Goal: Information Seeking & Learning: Check status

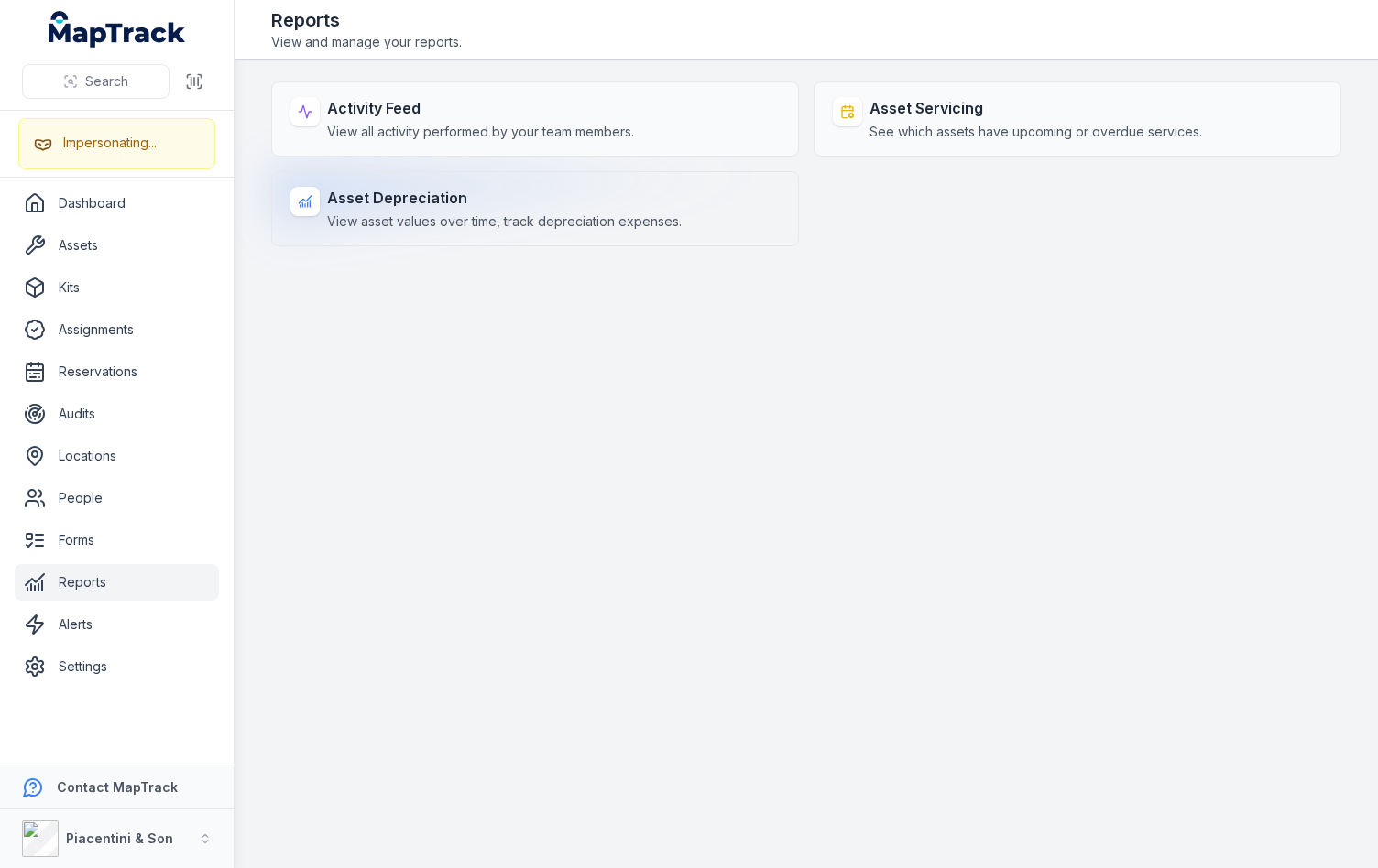
click at [508, 215] on span "View asset values over time, track depreciation expenses." at bounding box center [505, 222] width 354 height 18
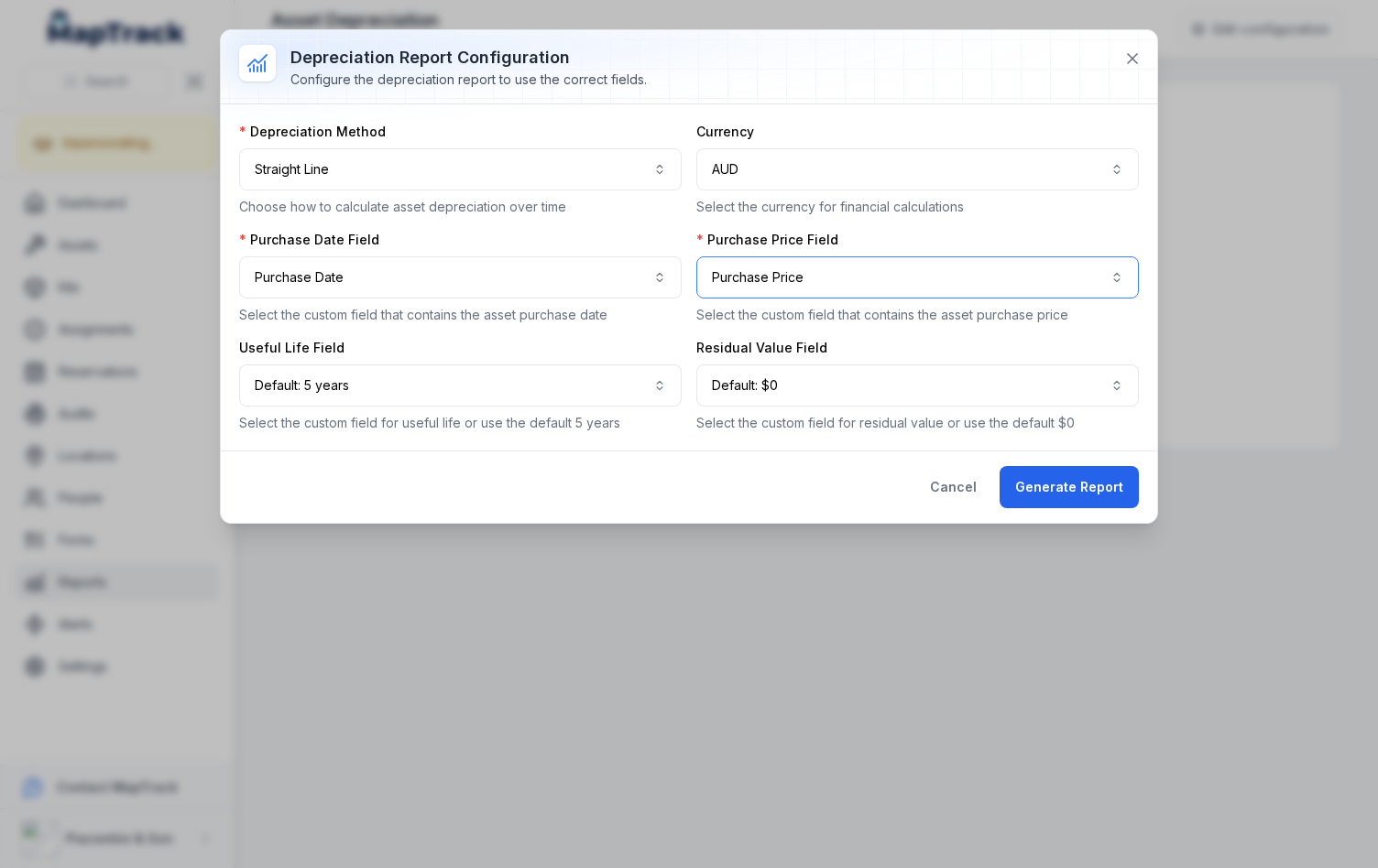
click at [1029, 265] on button "**********" at bounding box center [917, 278] width 443 height 42
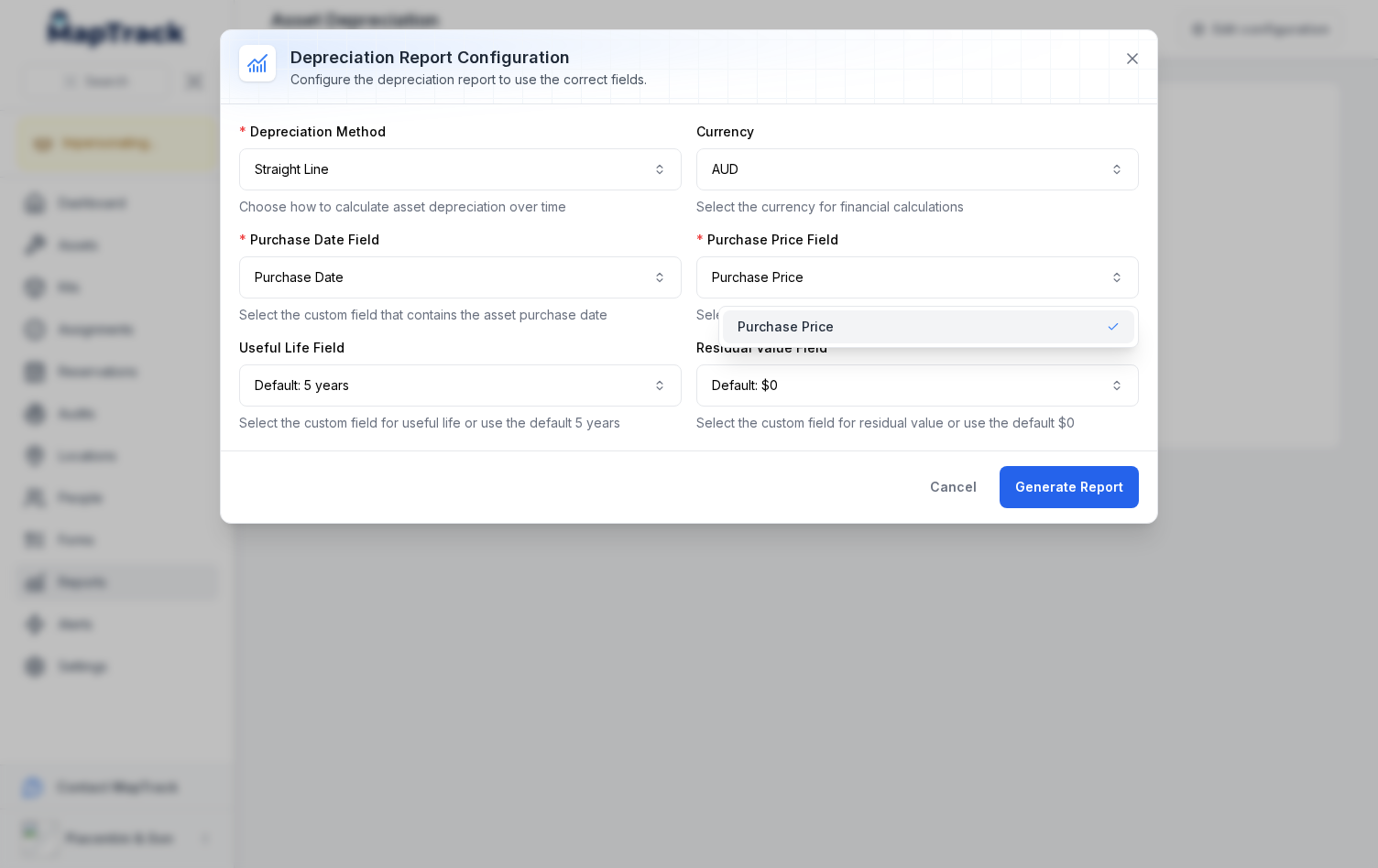
click at [980, 224] on div "**********" at bounding box center [689, 277] width 900 height 310
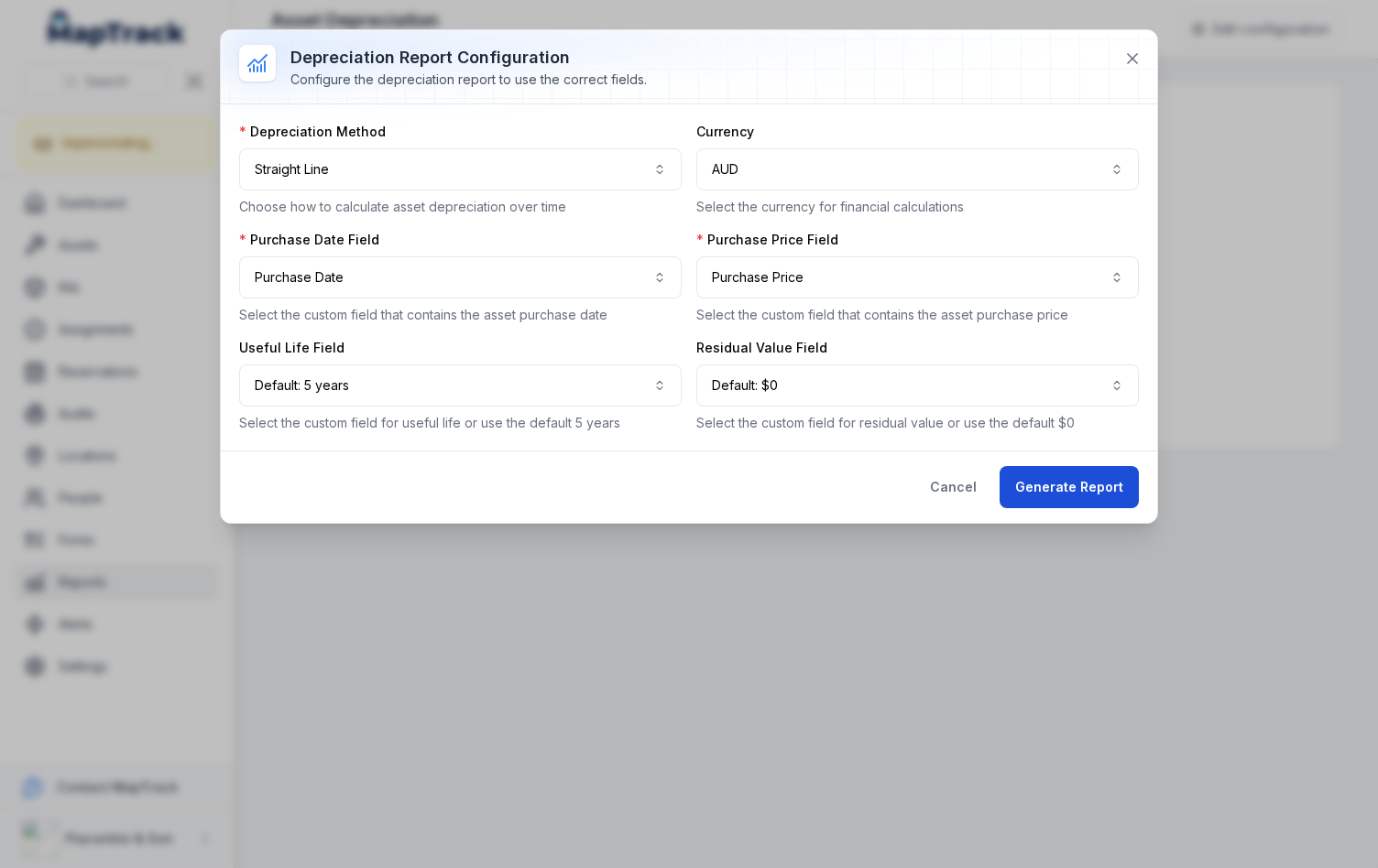
click at [1063, 490] on button "Generate Report" at bounding box center [1069, 487] width 139 height 42
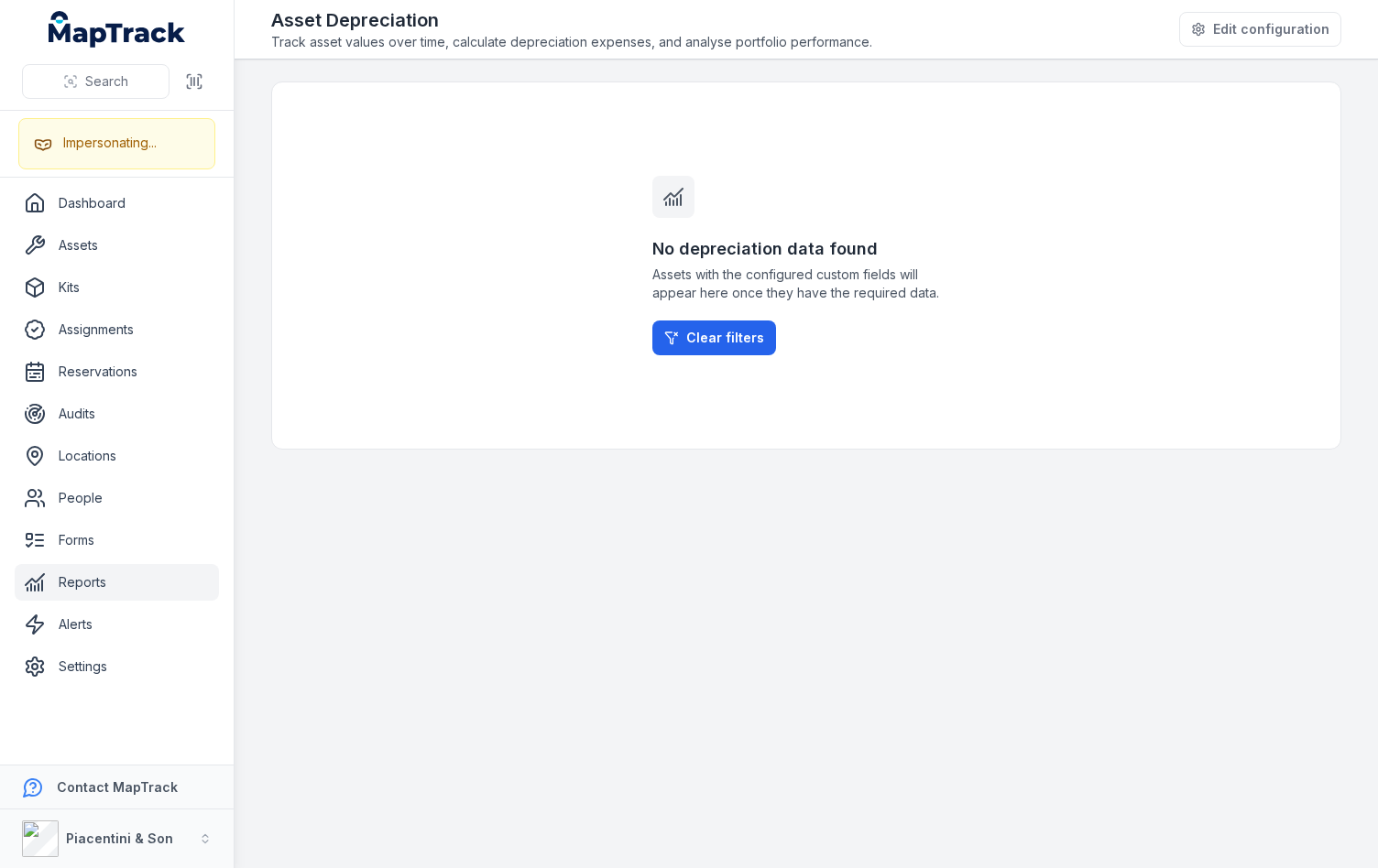
drag, startPoint x: 711, startPoint y: 406, endPoint x: 737, endPoint y: 299, distance: 110.1
click at [712, 406] on div "No depreciation data found Assets with the configured custom fields will appear…" at bounding box center [805, 266] width 351 height 366
click at [756, 247] on h3 "No depreciation data found" at bounding box center [805, 249] width 308 height 26
click at [970, 234] on div "No depreciation data found Assets with the configured custom fields will appear…" at bounding box center [805, 266] width 351 height 366
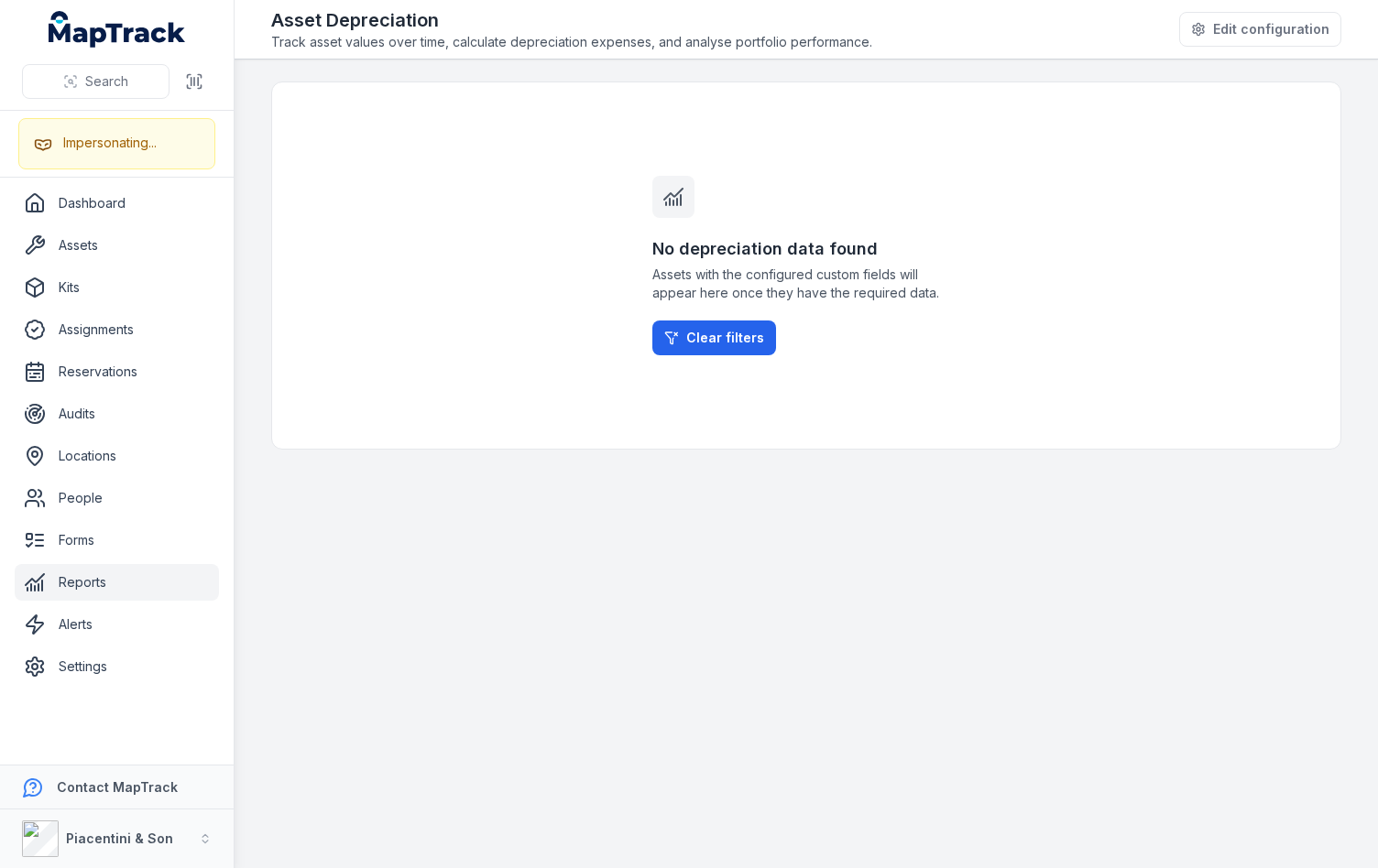
click at [997, 235] on div "No depreciation data found Assets with the configured custom fields will appear…" at bounding box center [805, 266] width 1070 height 368
click at [992, 228] on div "No depreciation data found Assets with the configured custom fields will appear…" at bounding box center [805, 266] width 1070 height 368
click at [1137, 172] on div "No depreciation data found Assets with the configured custom fields will appear…" at bounding box center [805, 266] width 1070 height 368
drag, startPoint x: 650, startPoint y: 568, endPoint x: 253, endPoint y: 794, distance: 456.8
click at [649, 568] on main "No depreciation data found Assets with the configured custom fields will appear…" at bounding box center [806, 464] width 1144 height 809
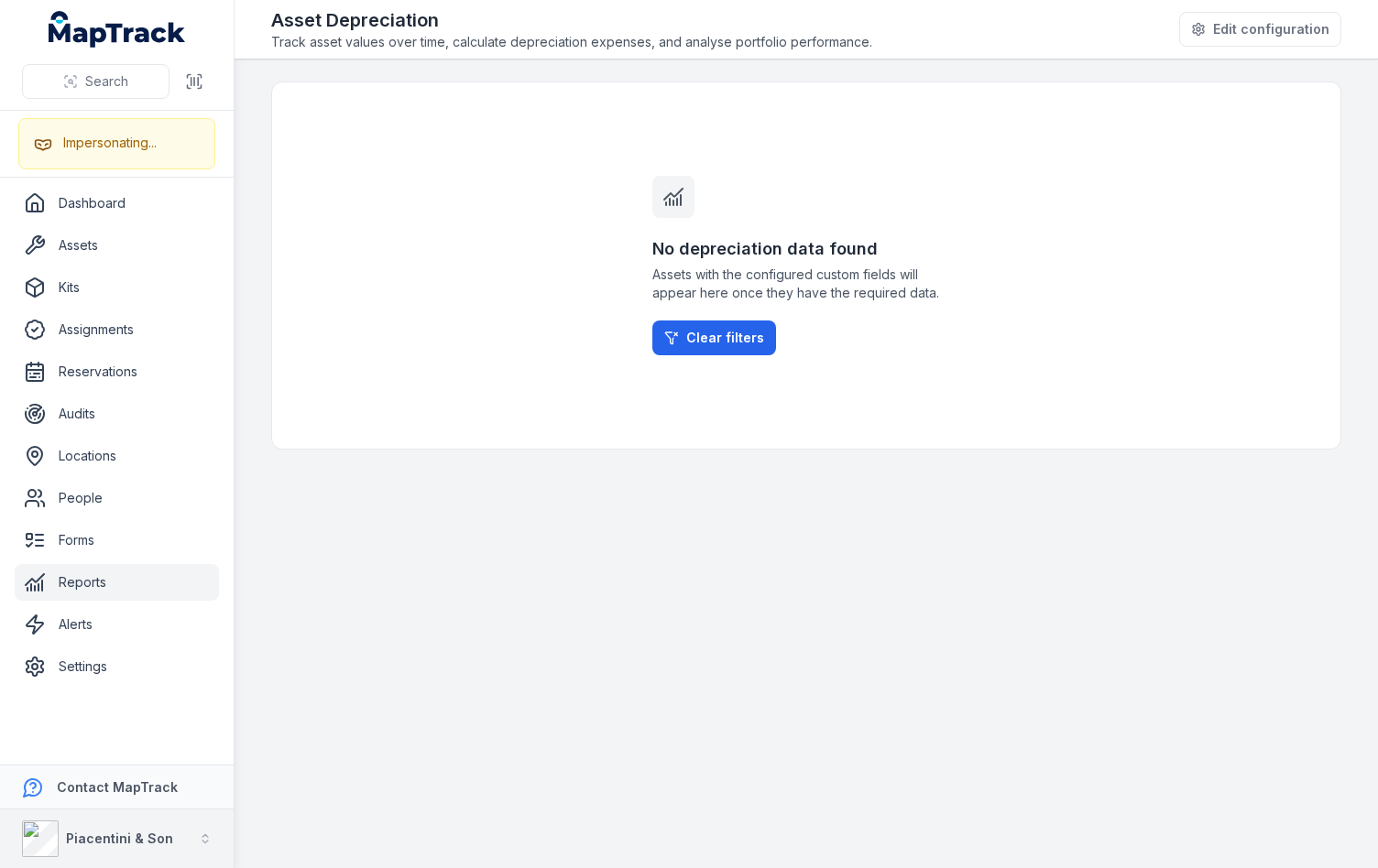
click at [172, 856] on button "Piacentini & Son" at bounding box center [116, 839] width 234 height 59
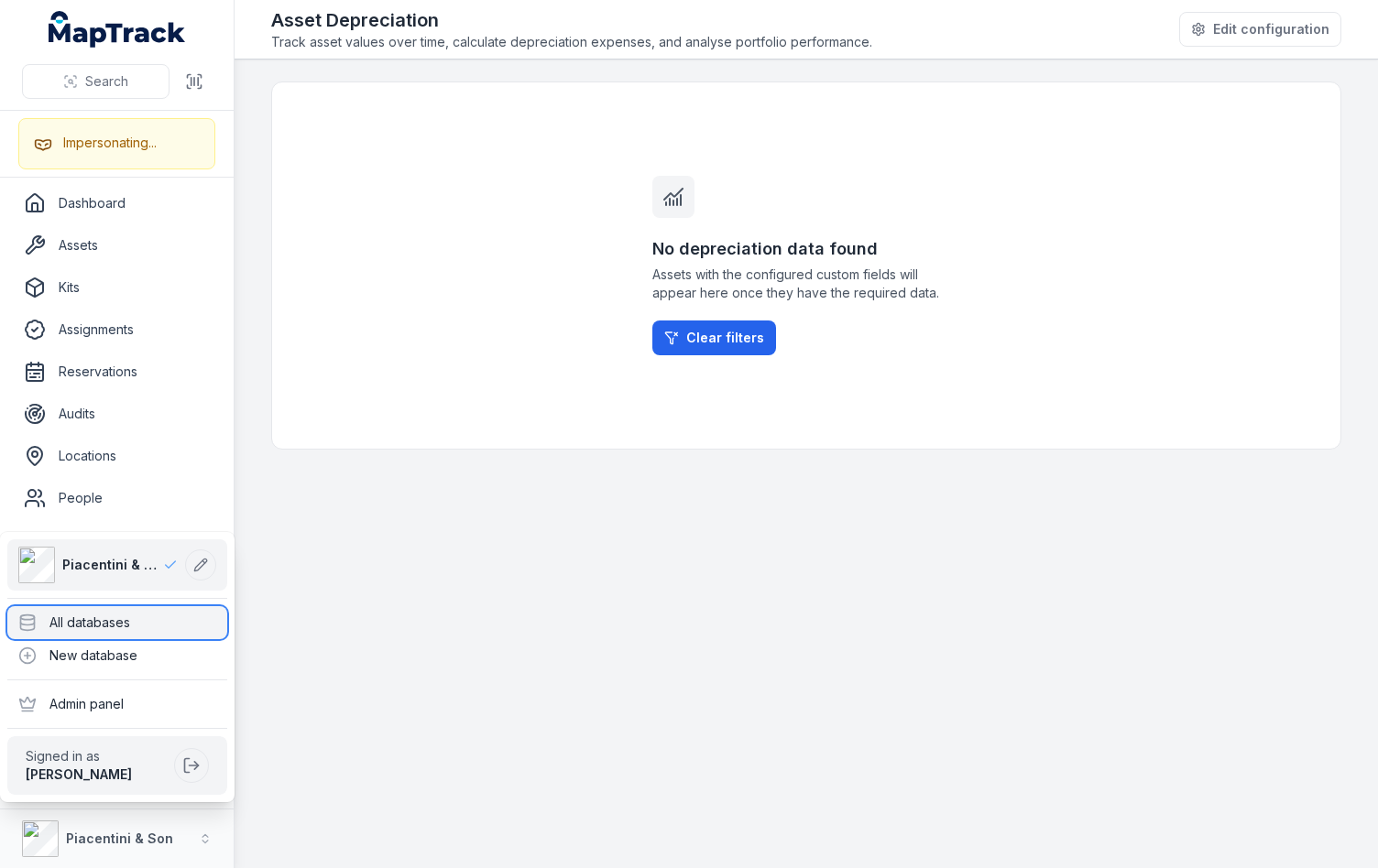
click at [136, 615] on div "All databases" at bounding box center [116, 622] width 220 height 33
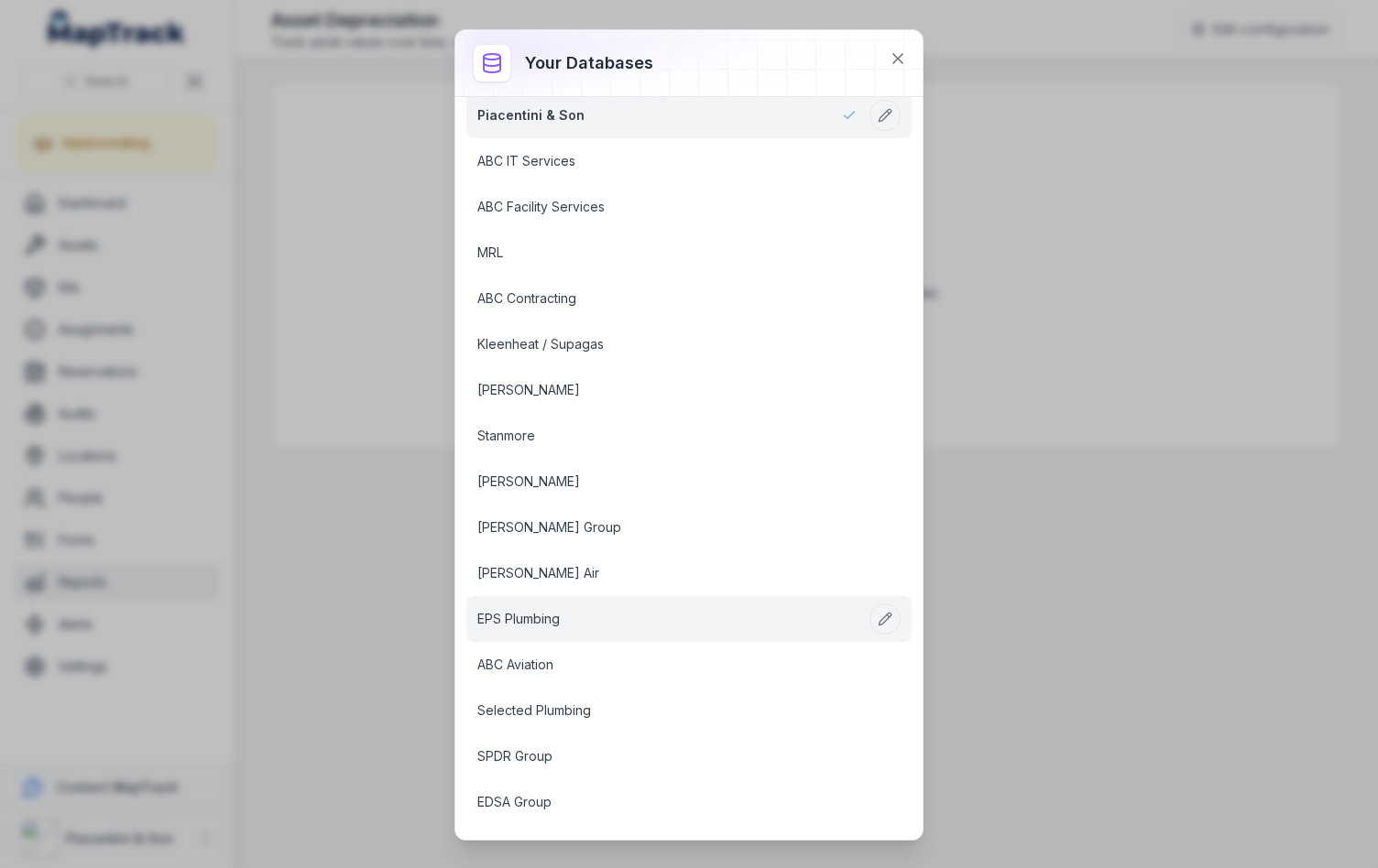
scroll to position [35, 0]
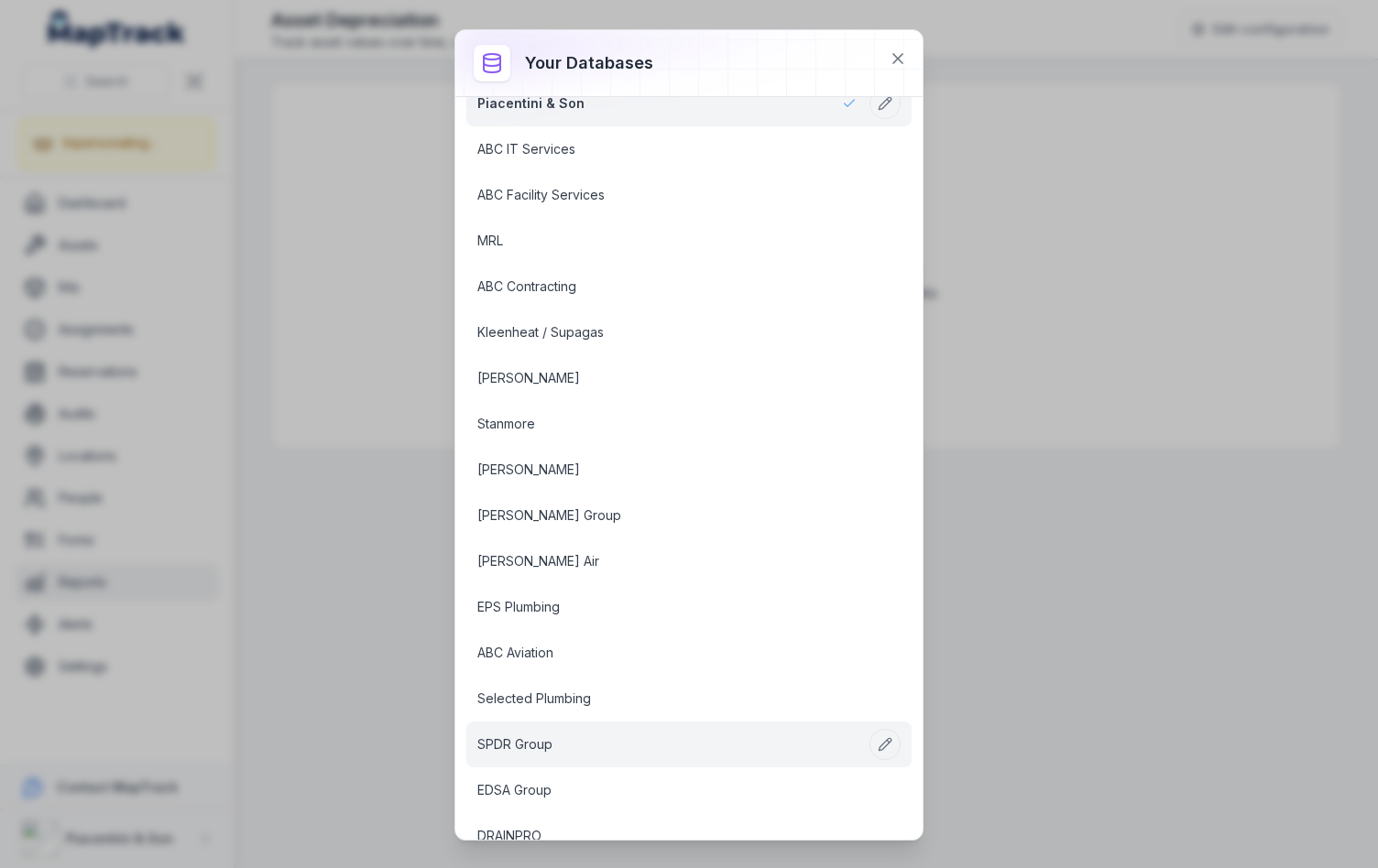
click at [527, 752] on link "SPDR Group" at bounding box center [666, 745] width 379 height 18
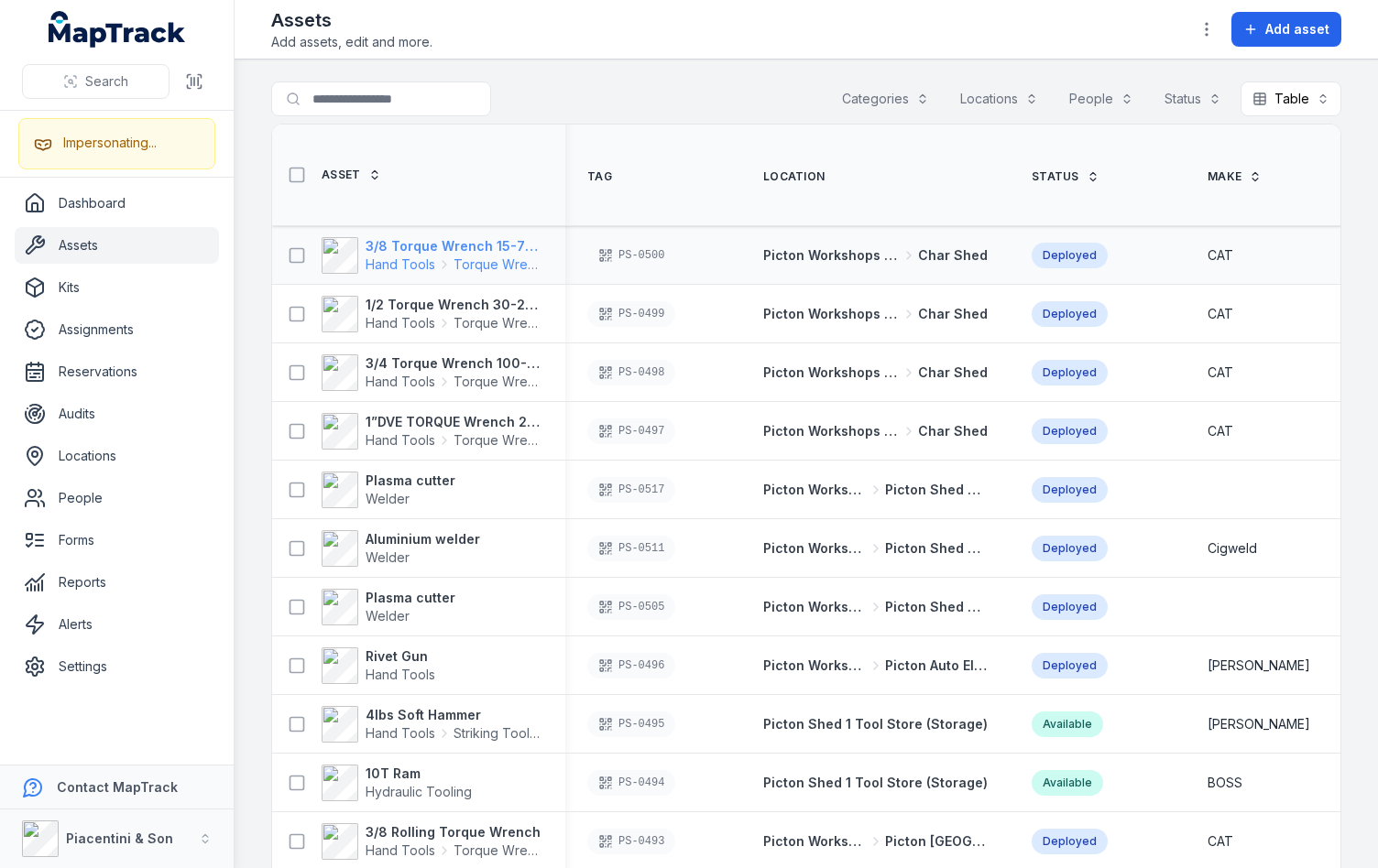
click at [430, 256] on span "Hand Tools" at bounding box center [400, 265] width 70 height 18
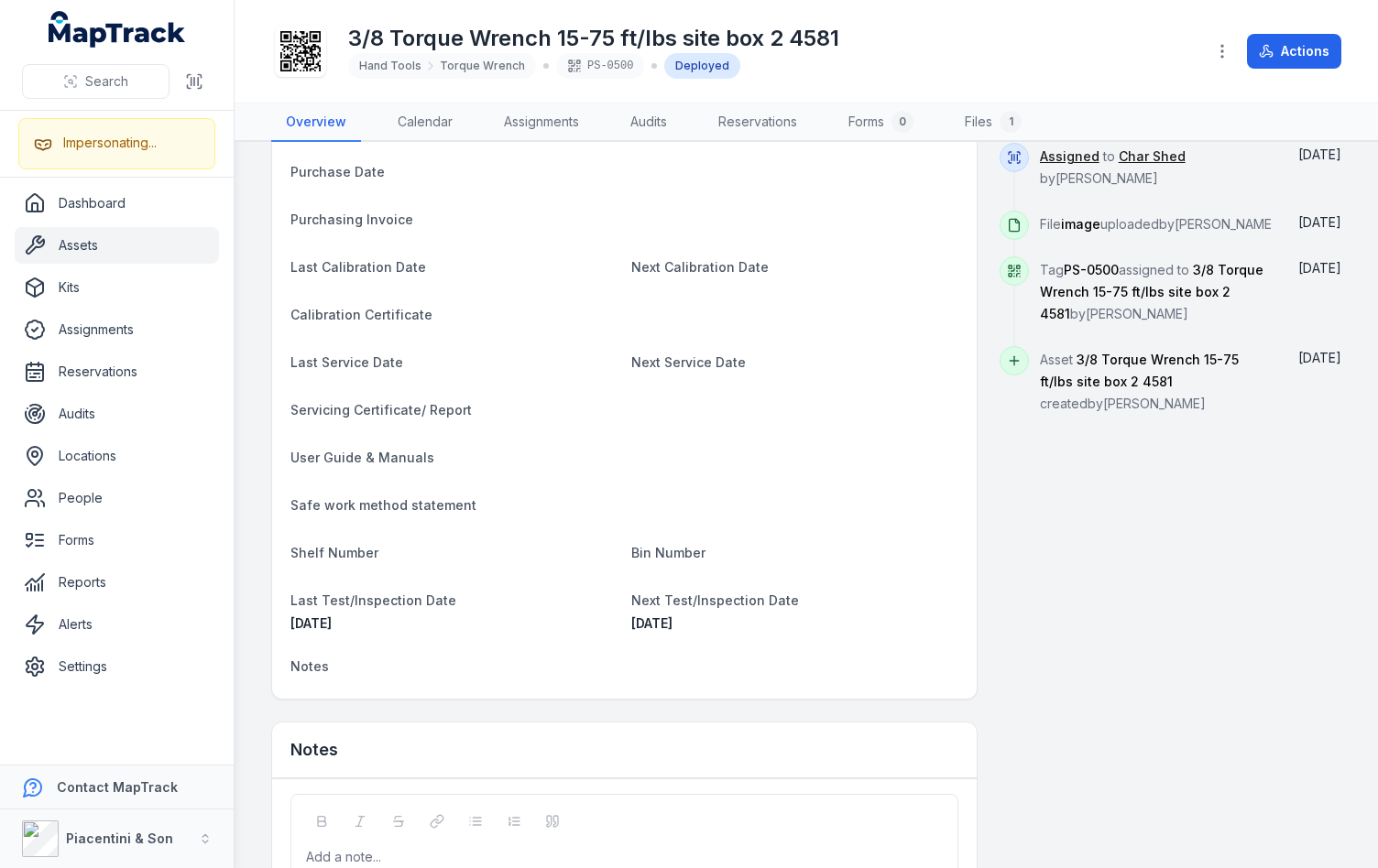
scroll to position [623, 0]
